Goal: Information Seeking & Learning: Learn about a topic

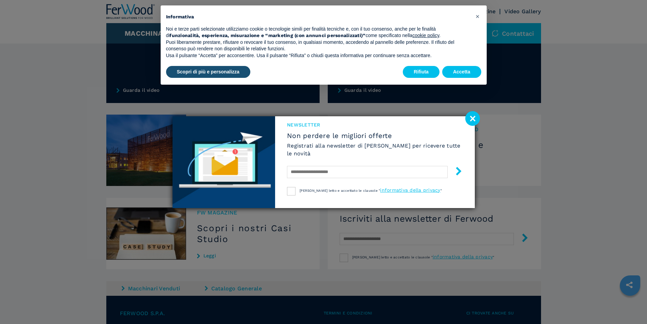
scroll to position [624, 0]
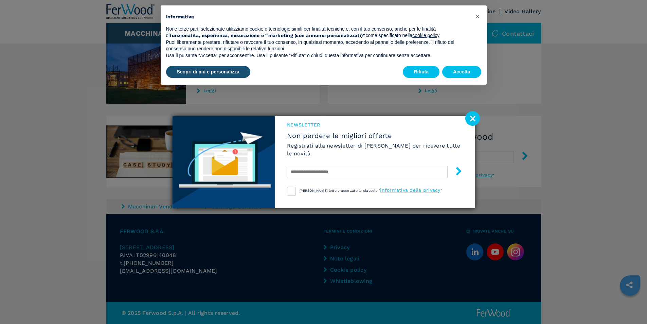
click at [476, 117] on image at bounding box center [472, 118] width 15 height 15
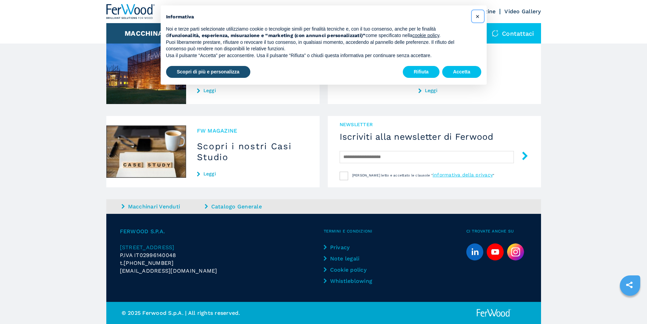
click at [478, 16] on span "×" at bounding box center [478, 16] width 4 height 8
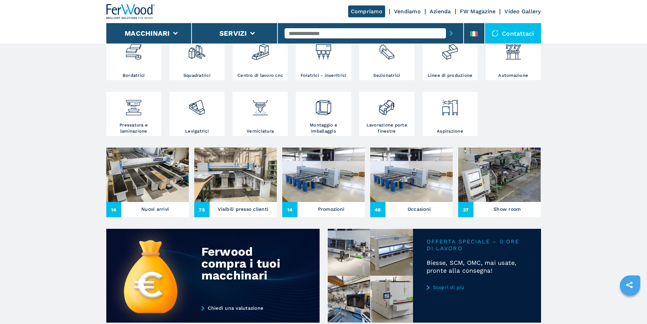
scroll to position [148, 0]
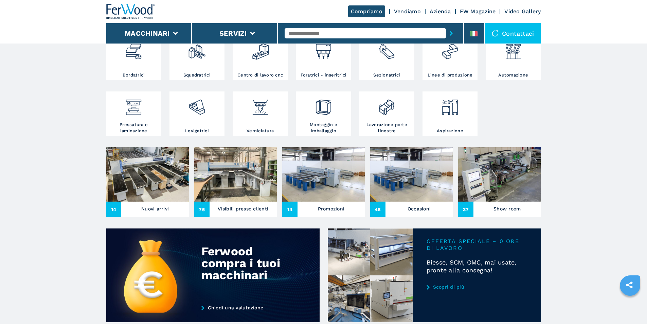
click at [507, 189] on img at bounding box center [499, 174] width 83 height 54
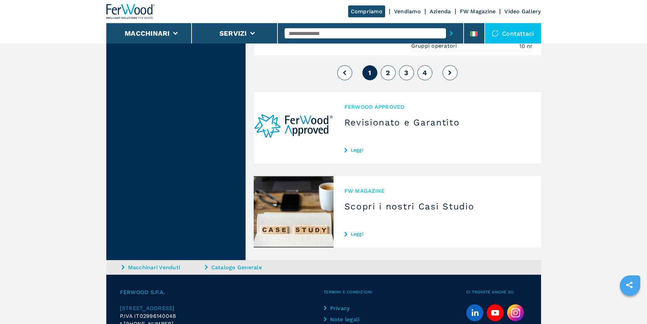
scroll to position [1760, 0]
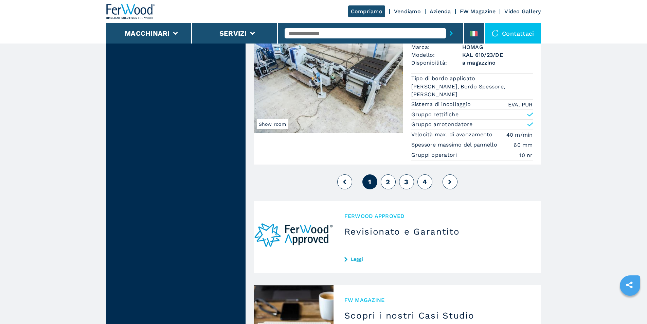
click at [391, 183] on button "2" at bounding box center [388, 181] width 15 height 15
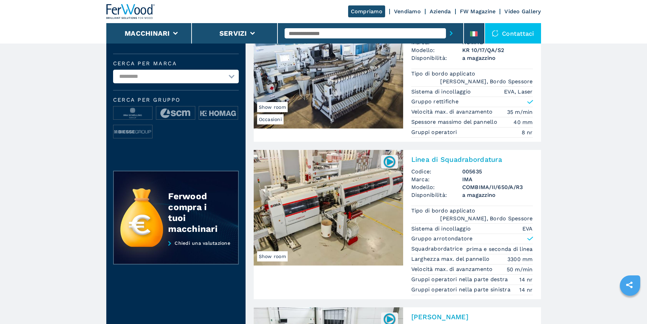
scroll to position [136, 0]
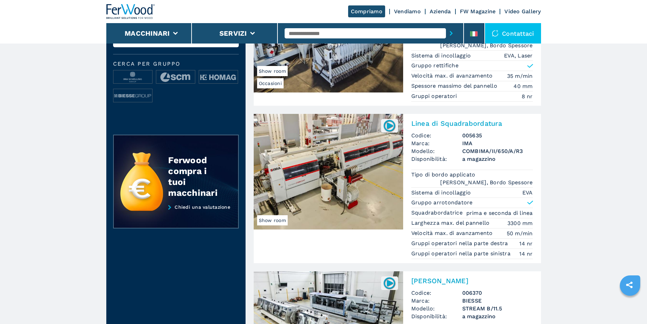
click at [353, 190] on img at bounding box center [328, 171] width 149 height 115
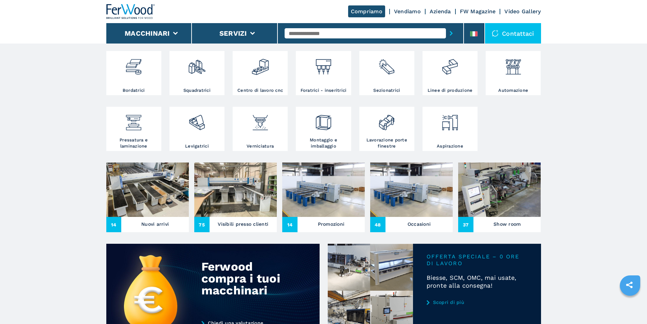
scroll to position [136, 0]
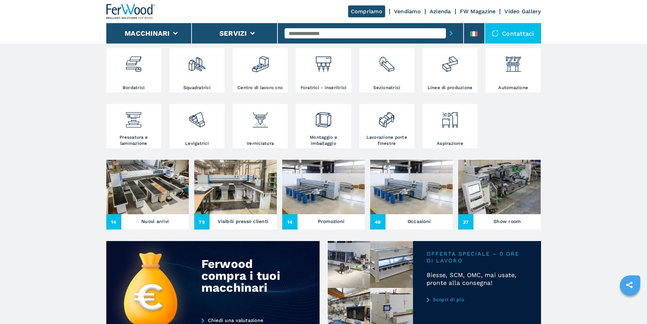
click at [505, 204] on img at bounding box center [499, 187] width 83 height 54
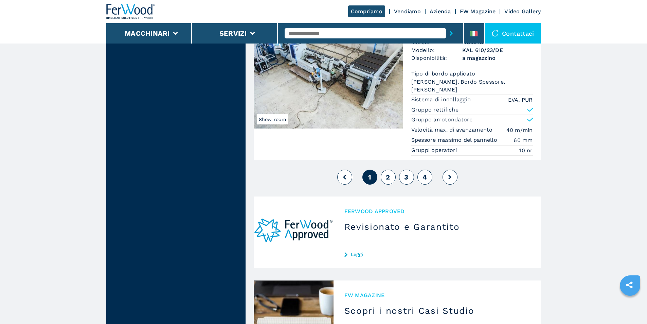
scroll to position [1766, 0]
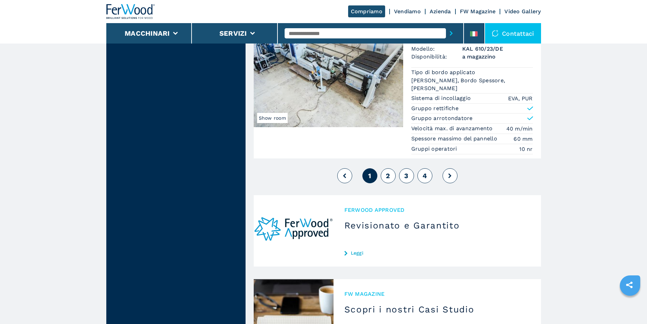
click at [388, 176] on span "2" at bounding box center [388, 176] width 4 height 8
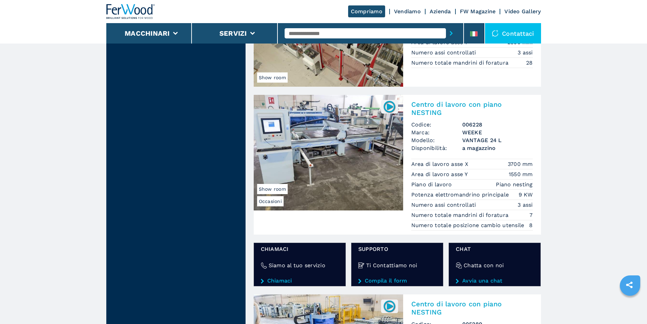
scroll to position [1032, 0]
